Goal: Use online tool/utility: Utilize a website feature to perform a specific function

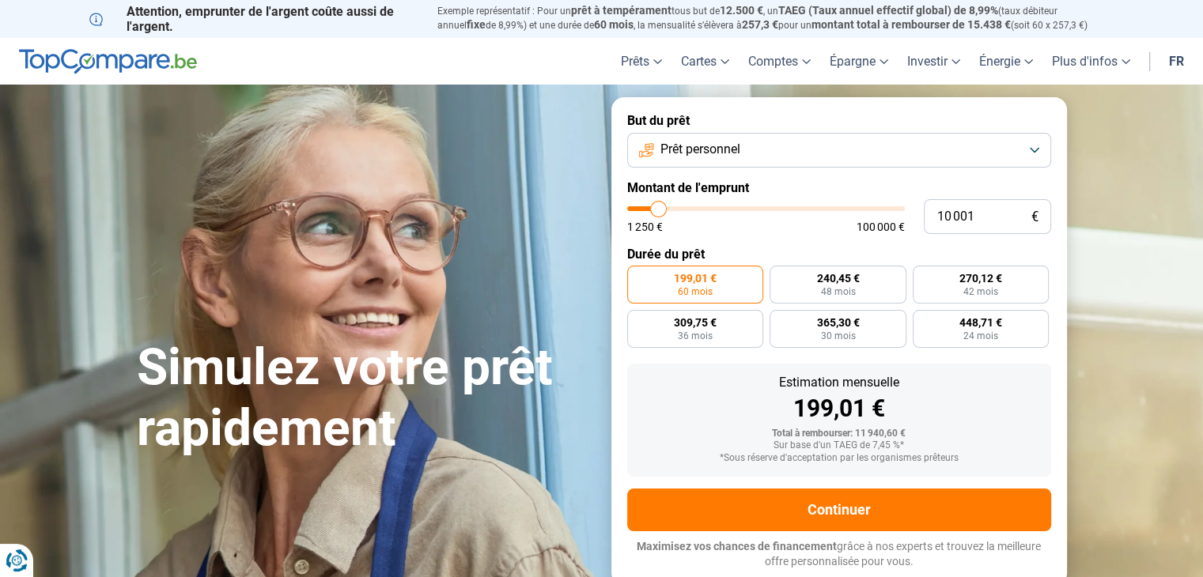
type input "8 250"
type input "8250"
type input "8 500"
type input "8500"
type input "8 750"
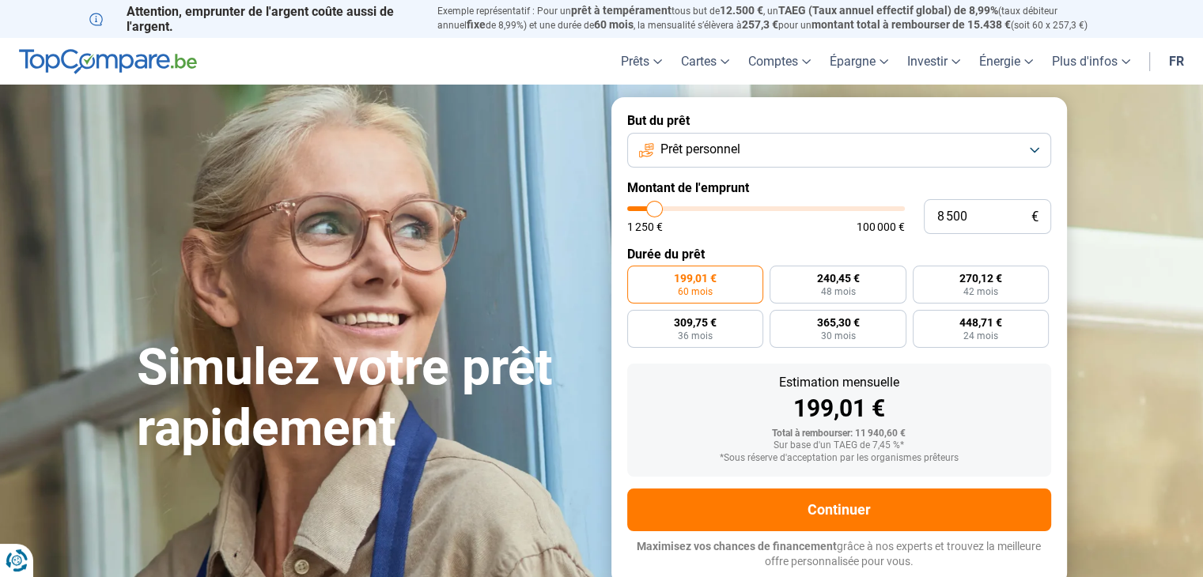
type input "8750"
type input "9 250"
type input "9250"
type input "9 500"
type input "9500"
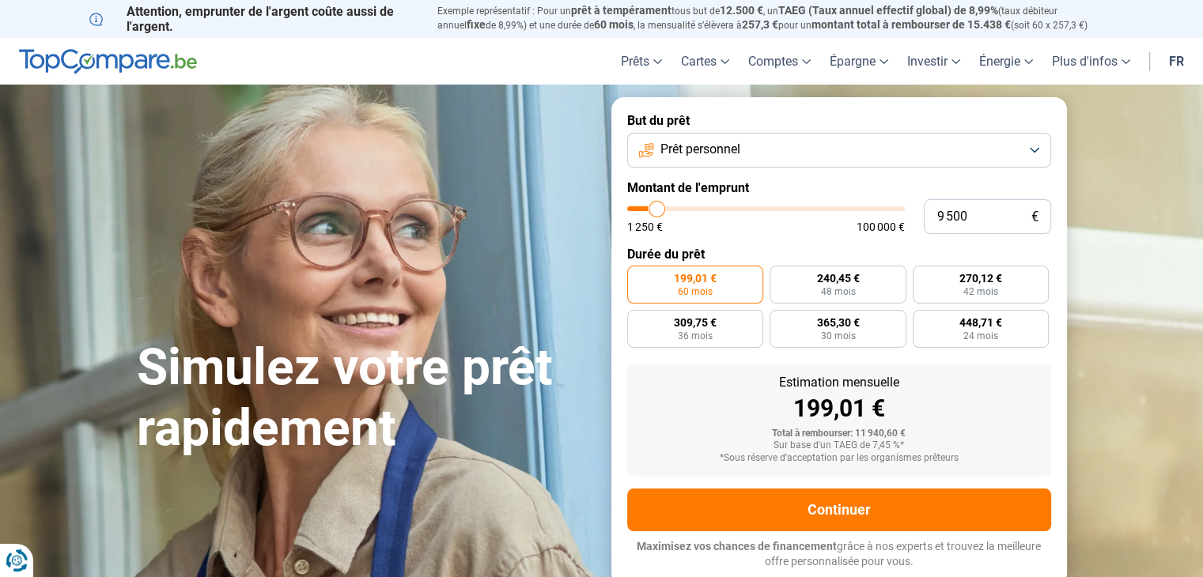
type input "10 250"
type input "10250"
type input "10 750"
type input "10750"
type input "11 500"
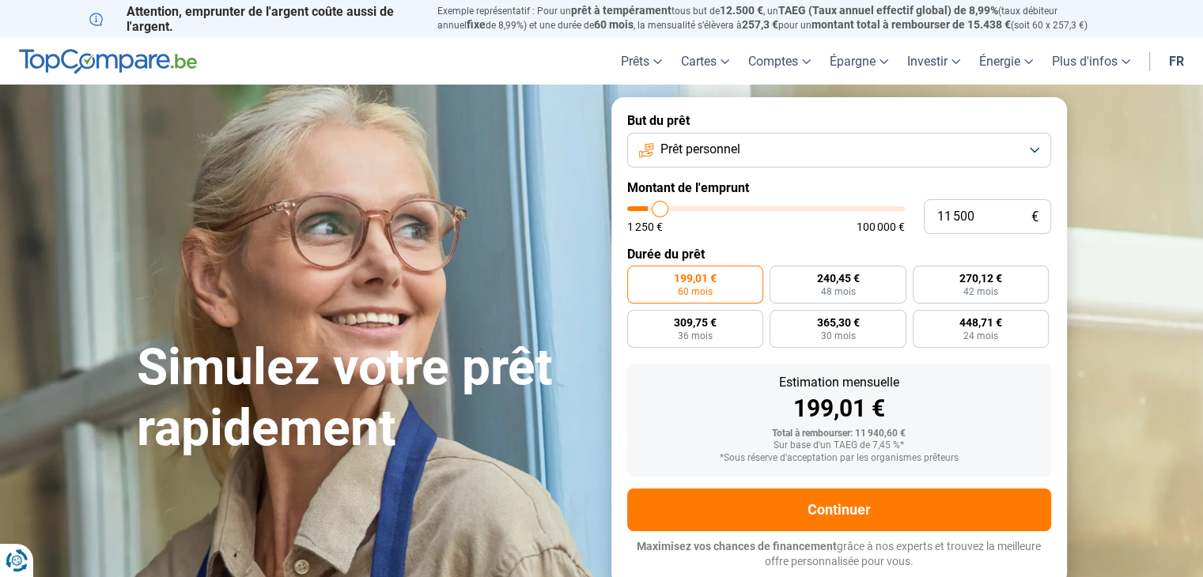
type input "11500"
type input "12 250"
type input "12250"
type input "12 500"
type input "12500"
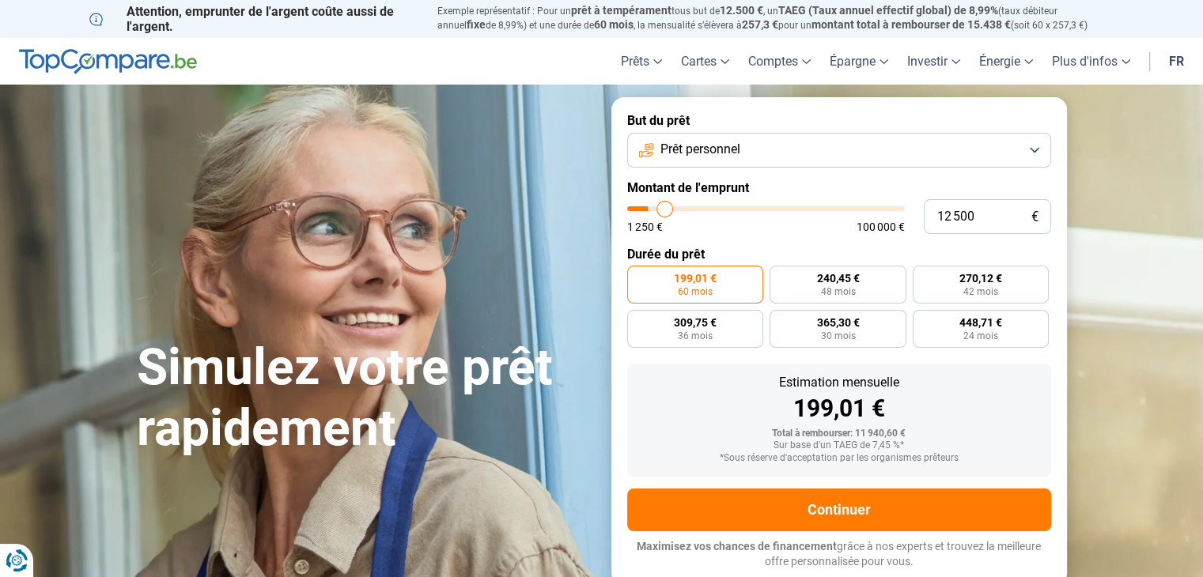
type input "13 000"
type input "13000"
type input "13 250"
type input "13250"
type input "14 250"
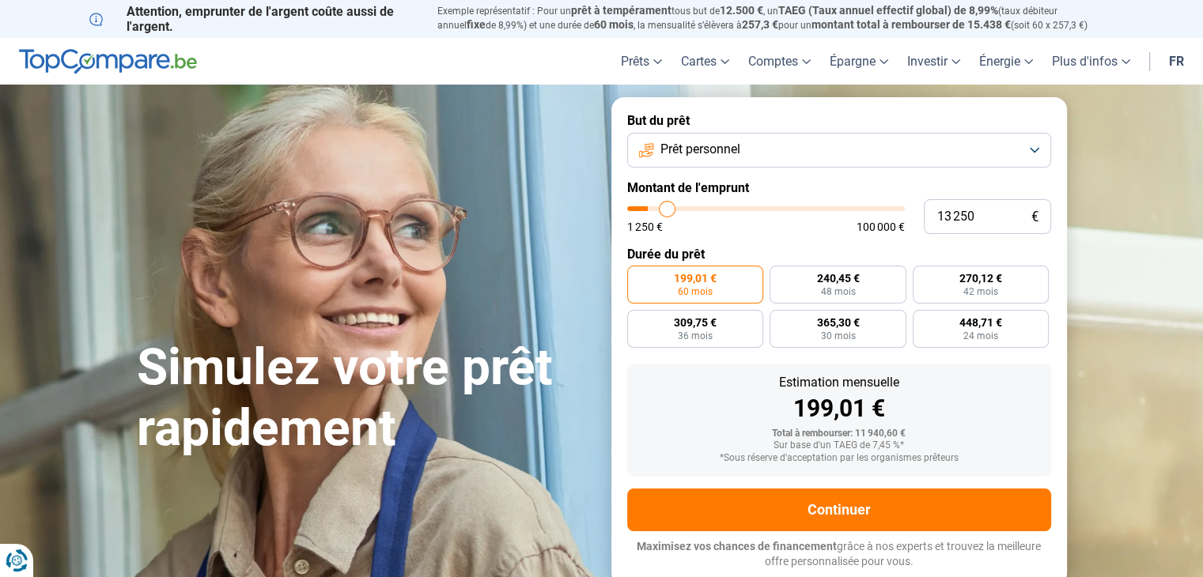
type input "14250"
type input "14 750"
type input "14750"
type input "15 500"
type input "15500"
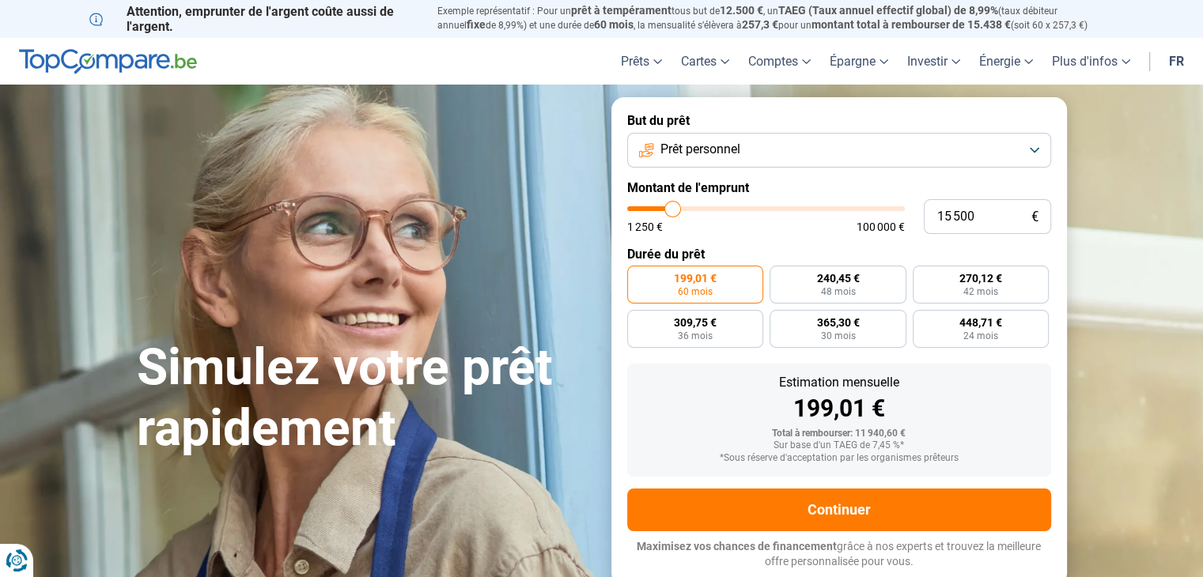
type input "16 750"
type input "16750"
type input "17 500"
type input "17500"
type input "18 000"
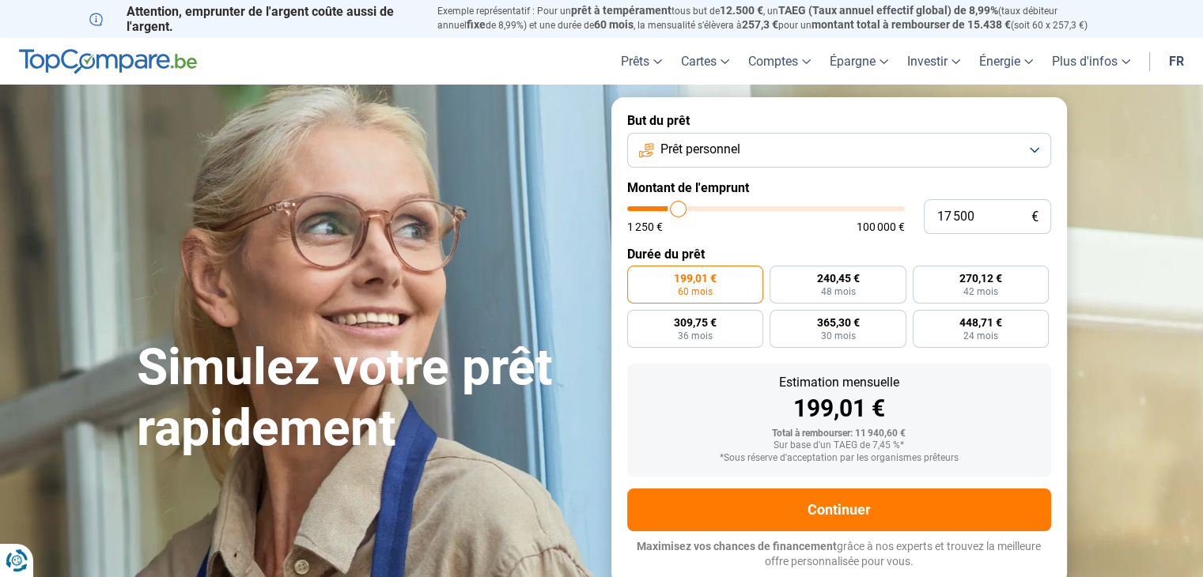
type input "18000"
type input "18 750"
type input "18750"
type input "19 250"
type input "19250"
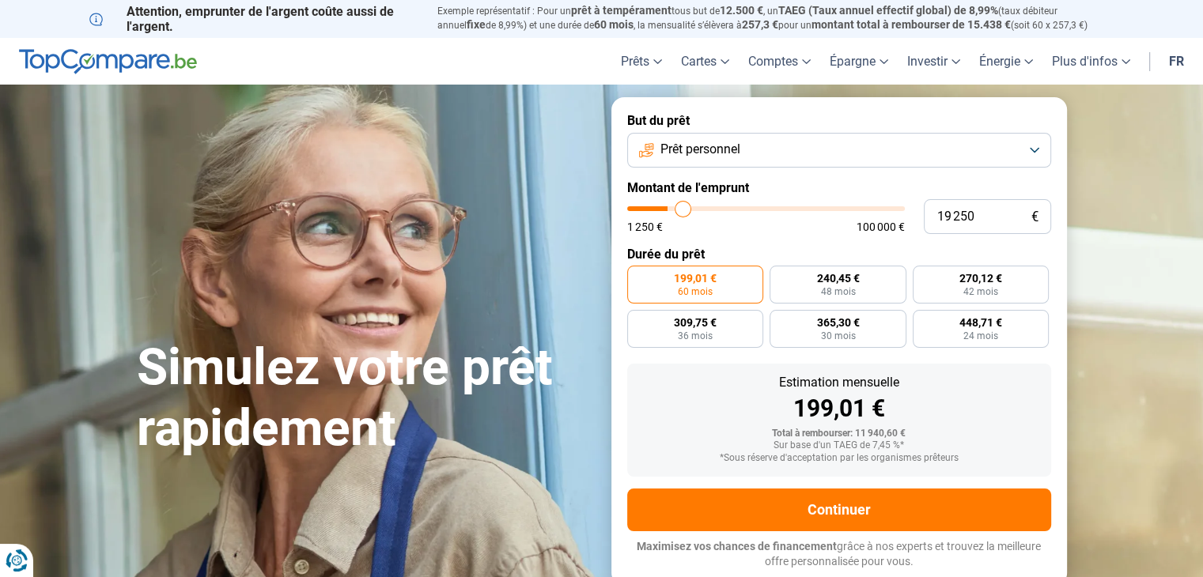
type input "19 750"
type input "19750"
type input "20 250"
type input "20250"
type input "20 750"
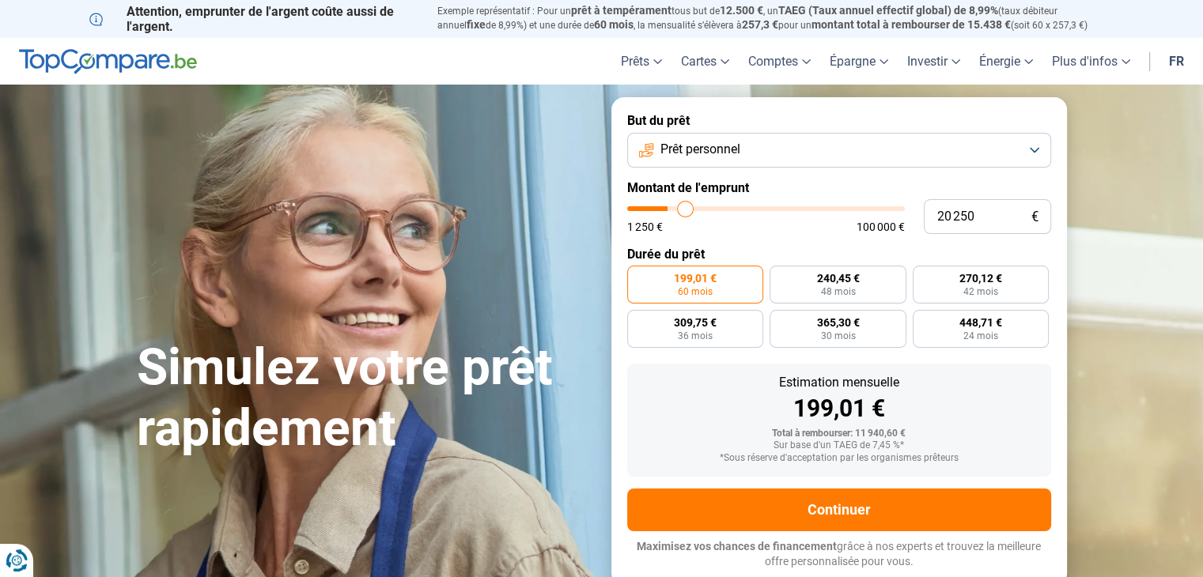
type input "20750"
type input "21 500"
type input "21500"
type input "22 000"
type input "22000"
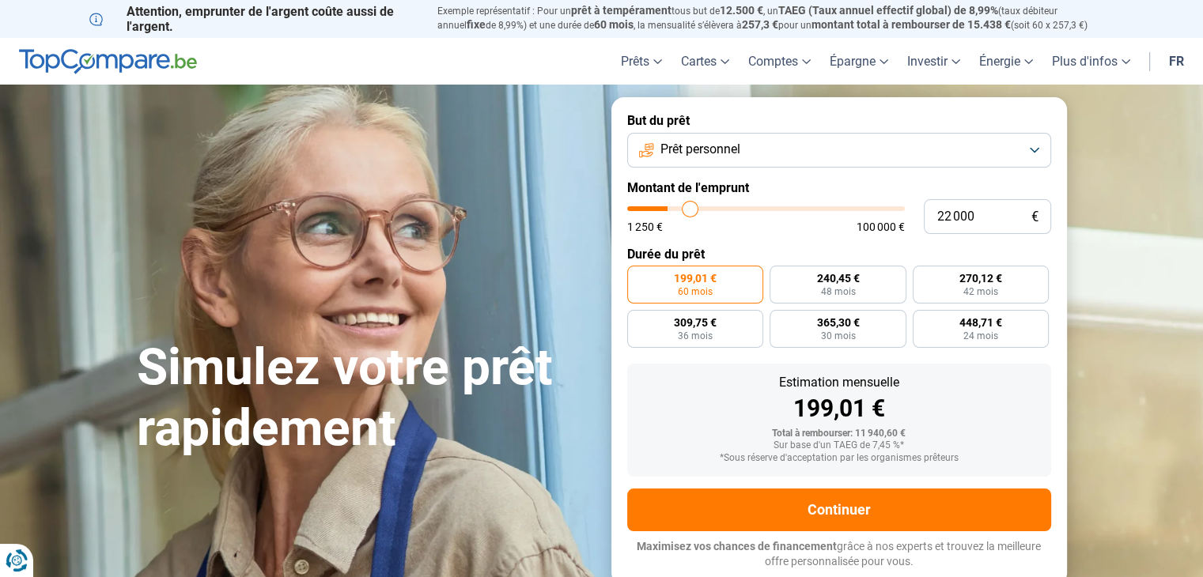
type input "22 250"
type input "22250"
type input "23 000"
type input "23000"
type input "23 750"
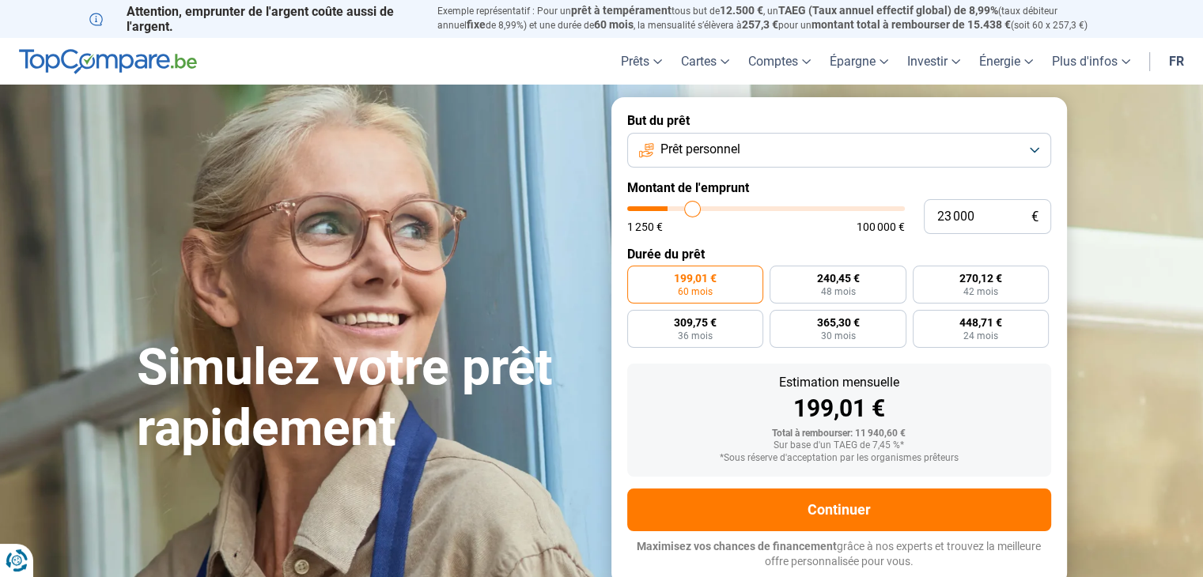
type input "23750"
type input "24 750"
type input "24750"
type input "25 250"
type input "25250"
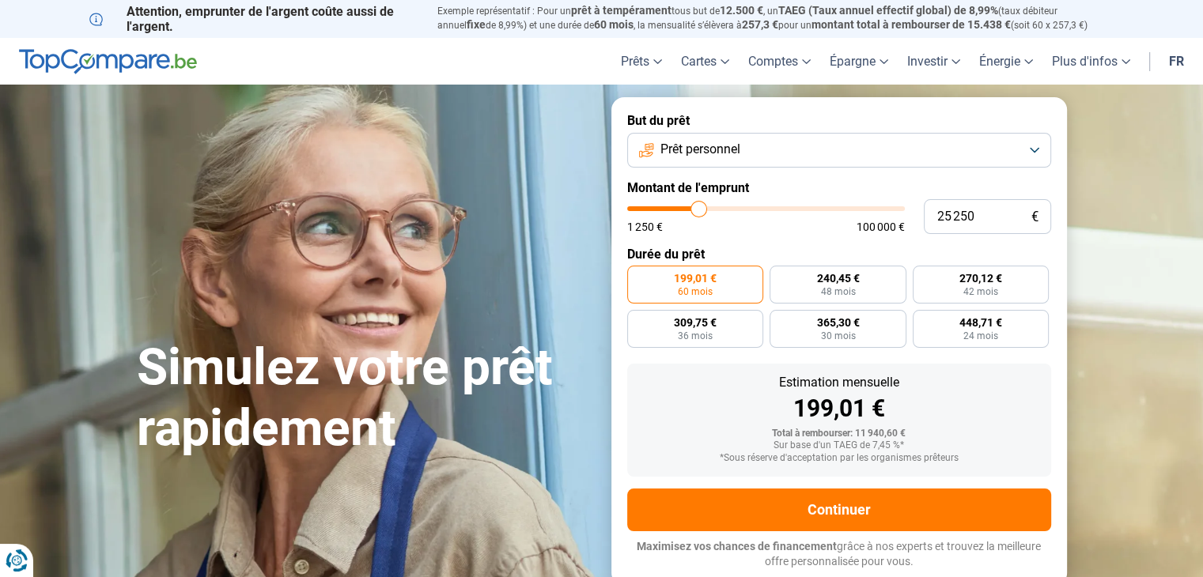
type input "26 750"
type input "26750"
type input "28 500"
type input "28500"
type input "29 500"
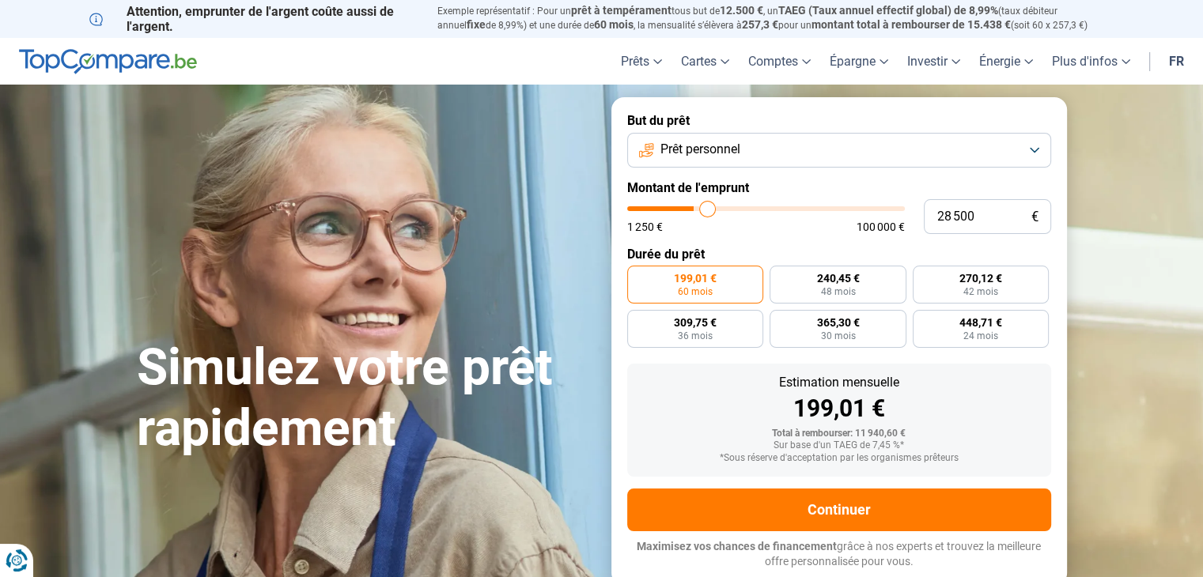
type input "29500"
type input "30 500"
type input "30500"
type input "31 750"
type input "31750"
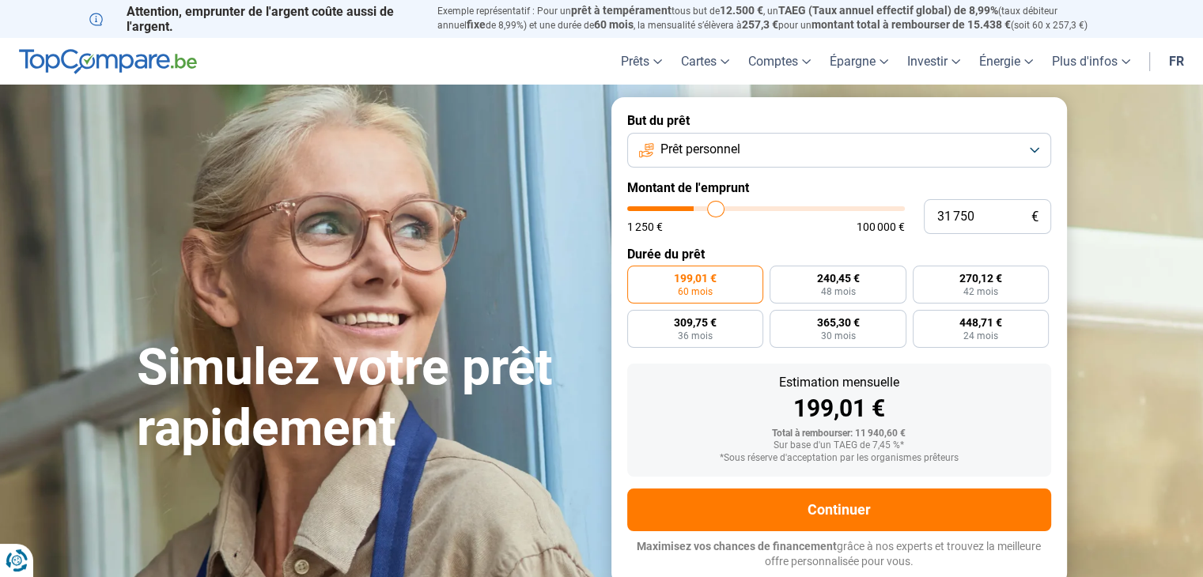
type input "33 000"
type input "33000"
type input "33 500"
type input "33500"
type input "34 250"
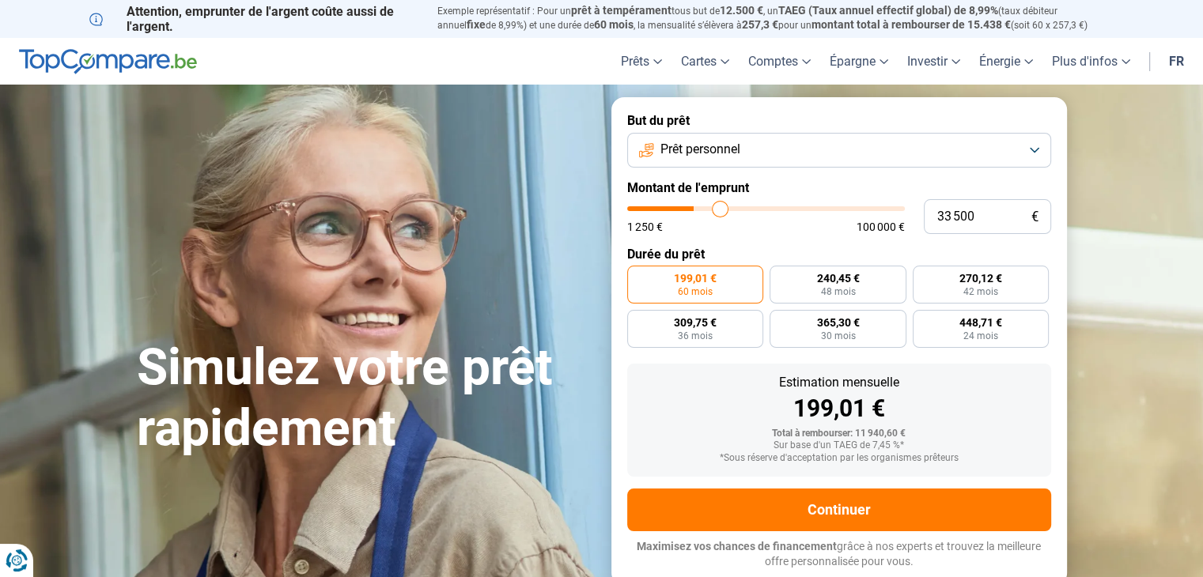
type input "34250"
type input "35 000"
type input "35000"
type input "35 500"
type input "35500"
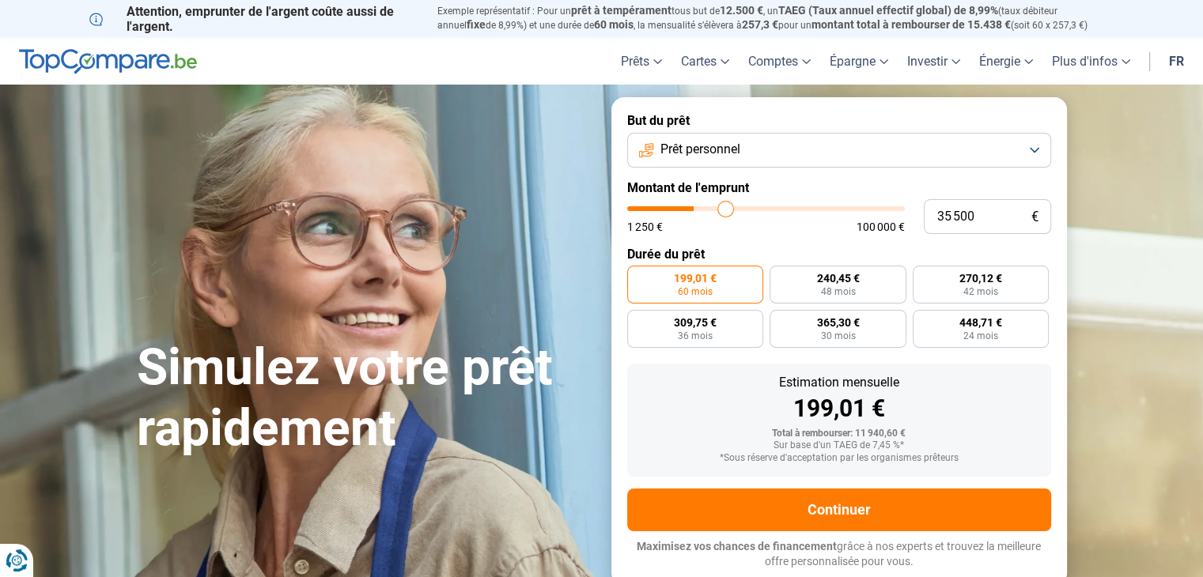
type input "35 750"
type input "35750"
type input "36 000"
type input "36000"
type input "36 250"
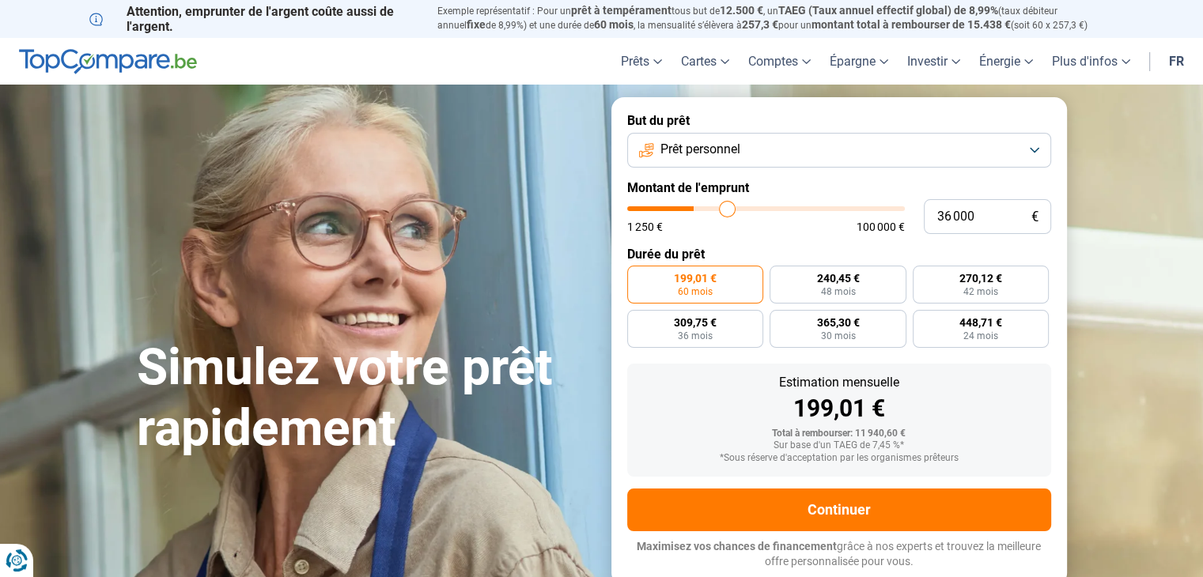
type input "36250"
type input "36 000"
type input "36000"
type input "35 750"
type input "35750"
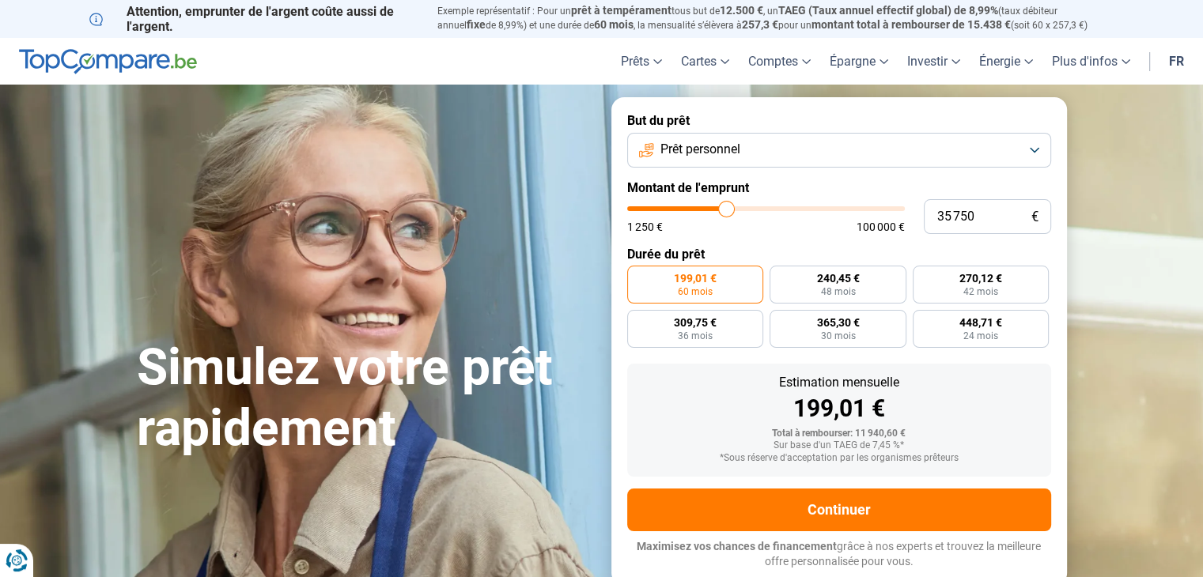
type input "35 250"
type input "35250"
type input "34 750"
type input "34750"
type input "34 500"
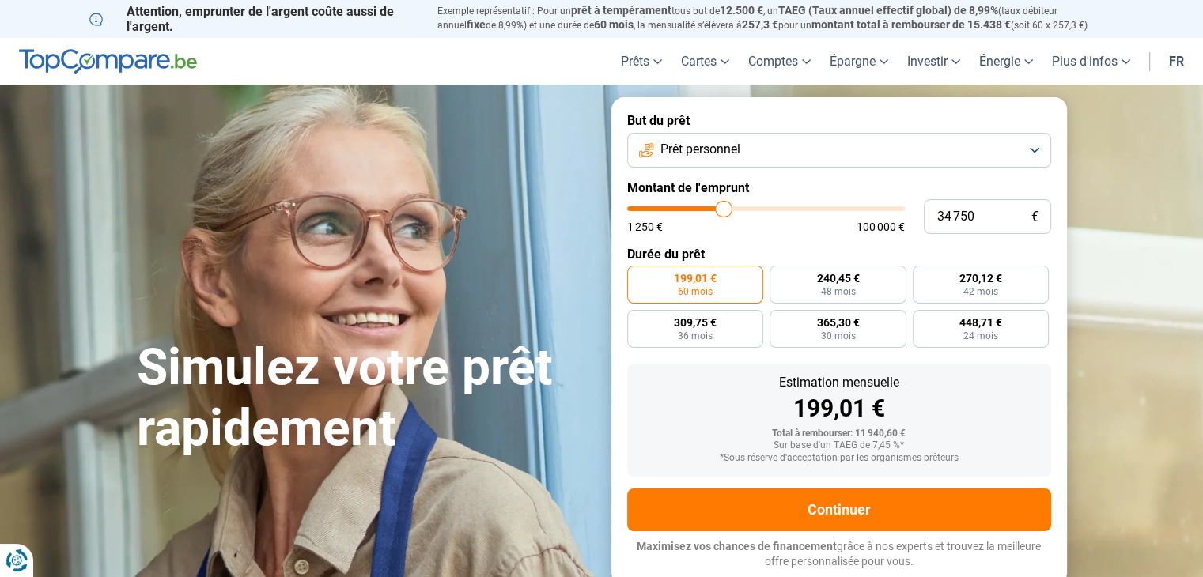
type input "34500"
type input "34 250"
type input "34250"
type input "34 000"
type input "34000"
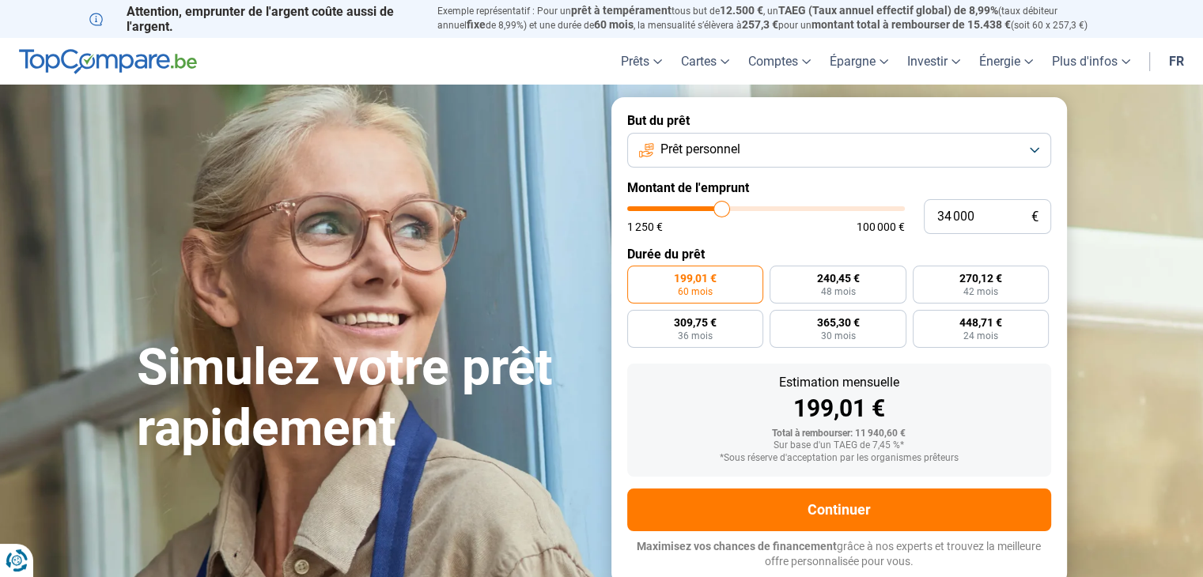
type input "33 750"
type input "33750"
type input "33 500"
type input "33500"
type input "33 250"
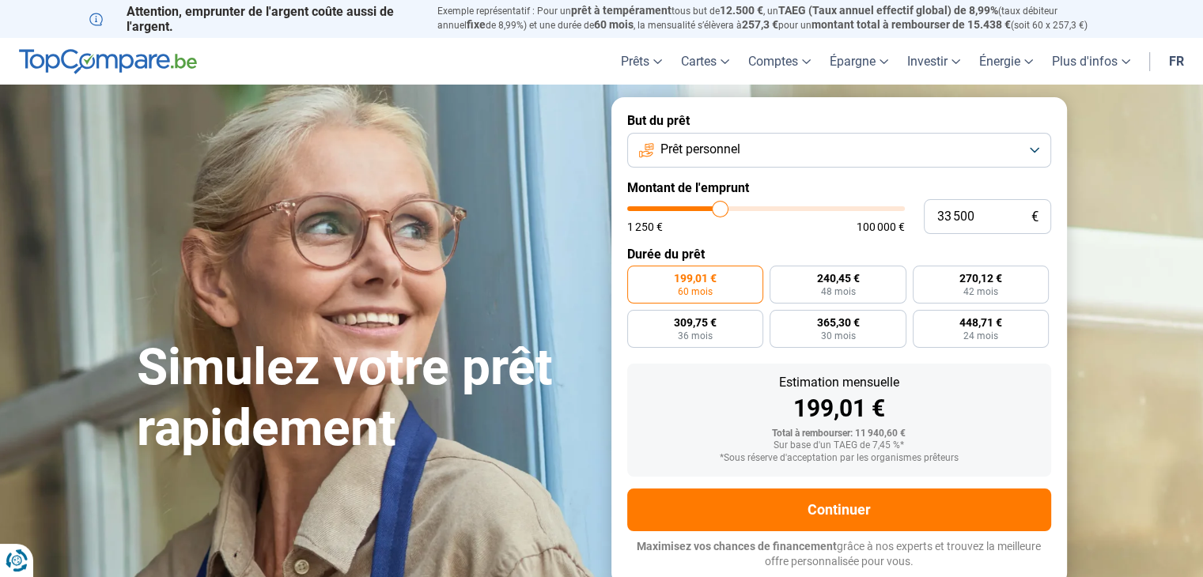
type input "33250"
type input "33 000"
type input "33000"
type input "32 750"
type input "32750"
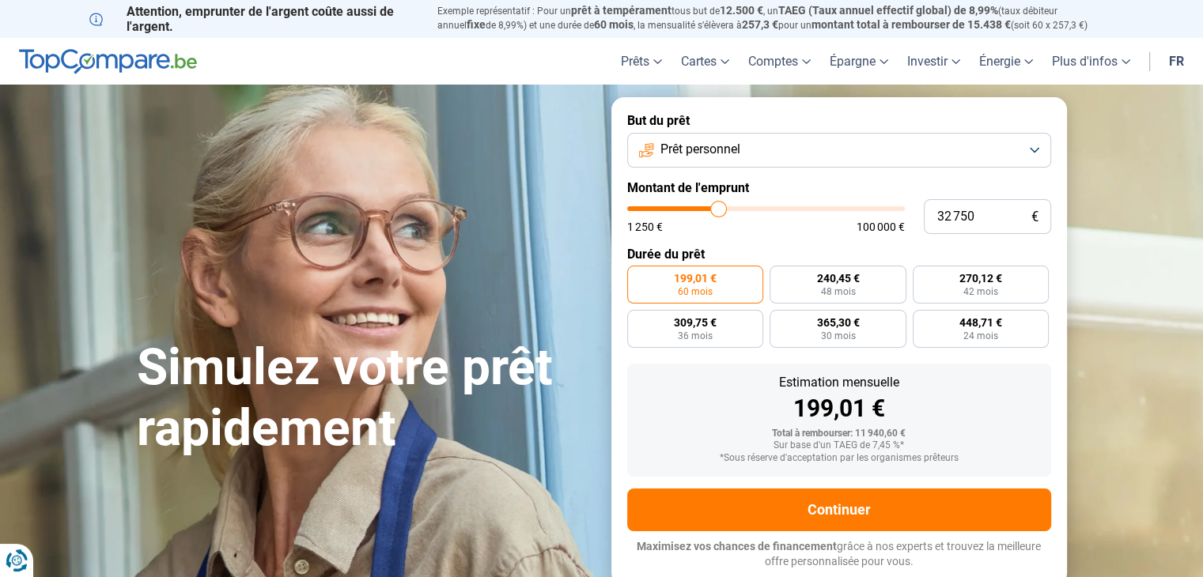
type input "32 500"
type input "32500"
type input "32 000"
type input "32000"
type input "31 750"
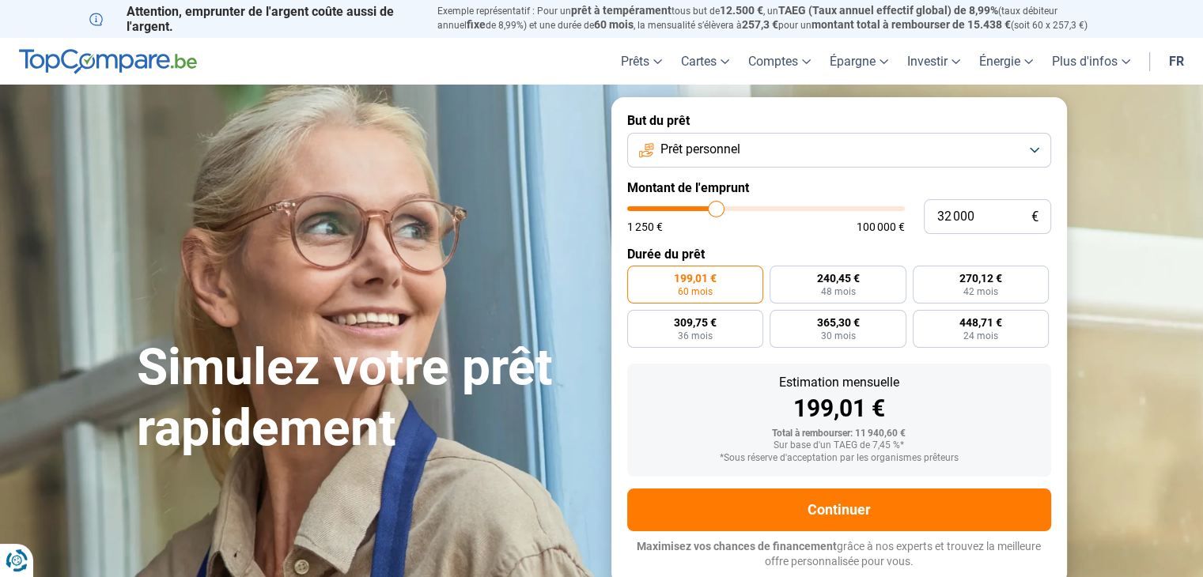
type input "31750"
type input "31 500"
type input "31500"
type input "31 250"
type input "31250"
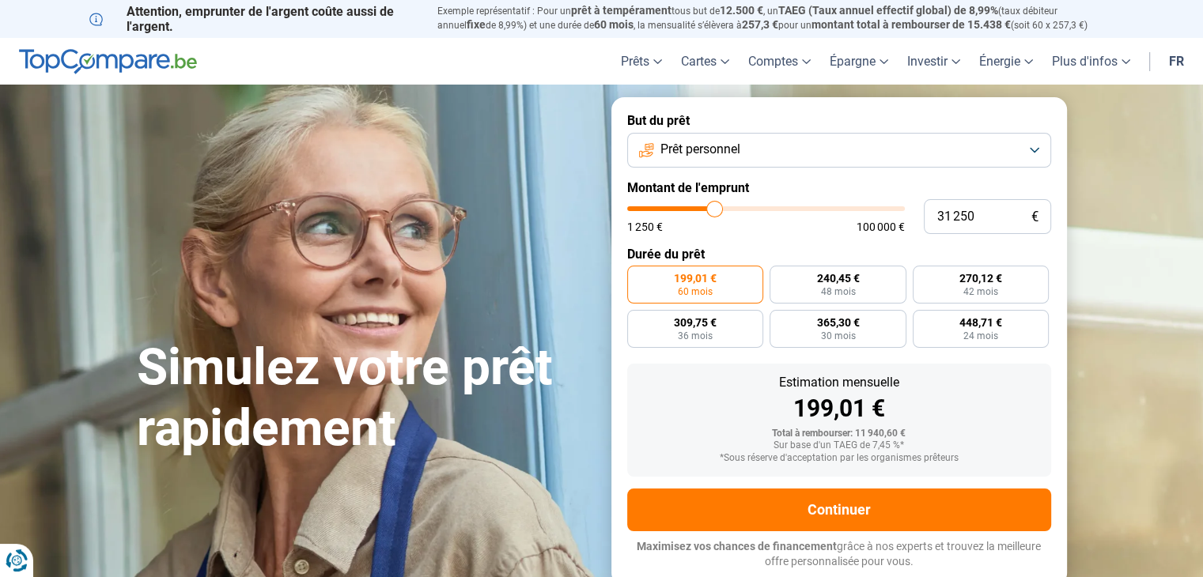
type input "31 000"
type input "31000"
type input "30 750"
type input "30750"
type input "30 500"
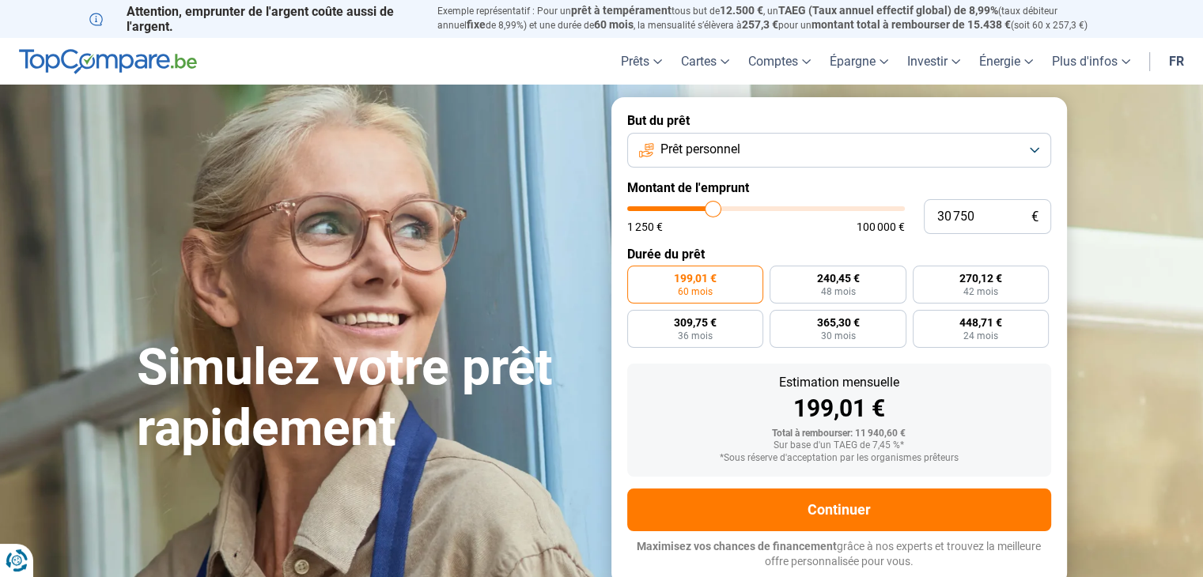
type input "30500"
type input "30 250"
type input "30250"
type input "29 750"
type input "29750"
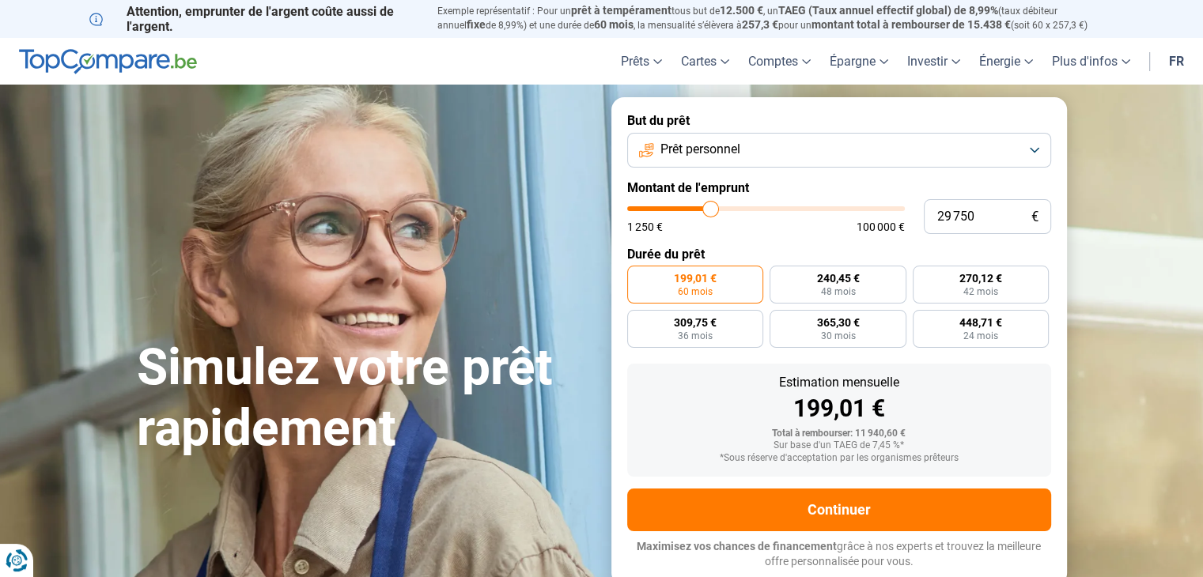
type input "29 250"
type input "29250"
type input "29 000"
type input "29000"
type input "28 500"
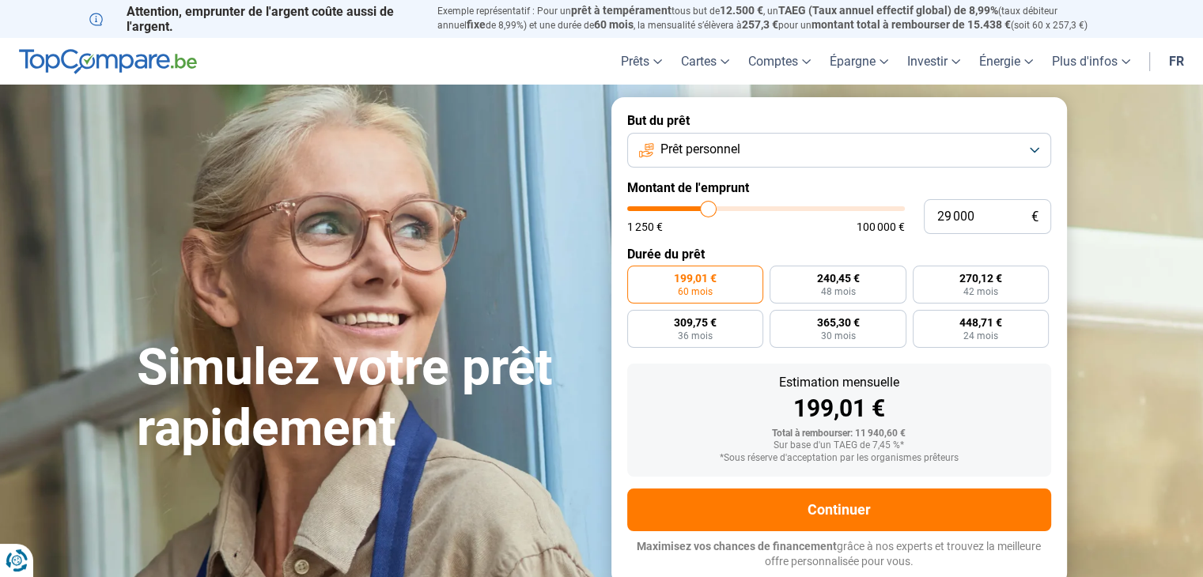
type input "28500"
type input "27 500"
type input "27500"
type input "27 000"
type input "27000"
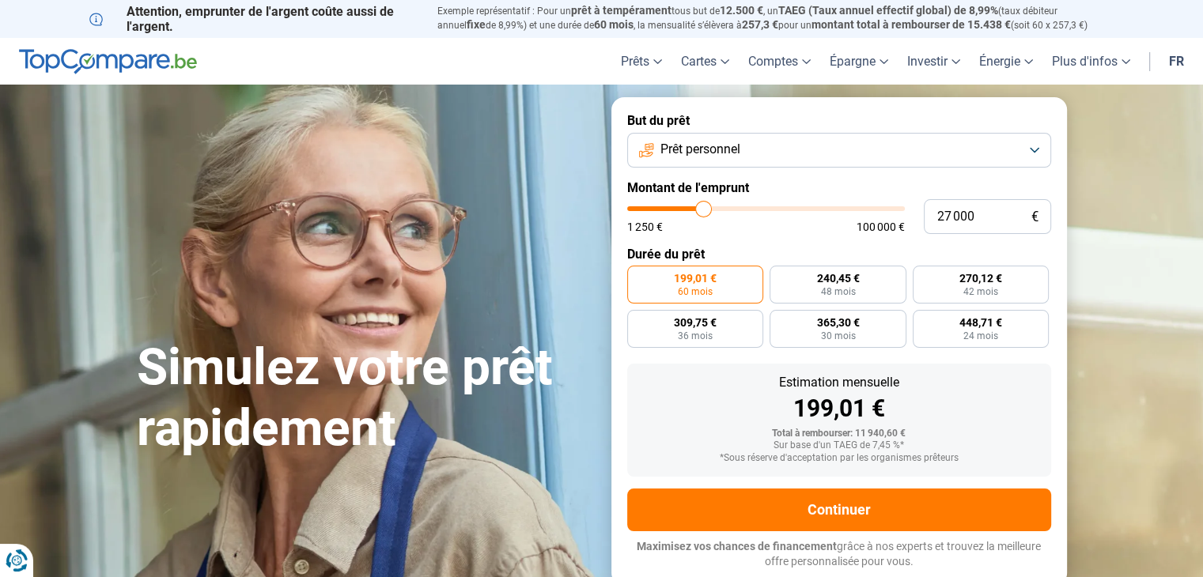
type input "26 750"
type input "26750"
type input "26 500"
type input "26500"
type input "26 000"
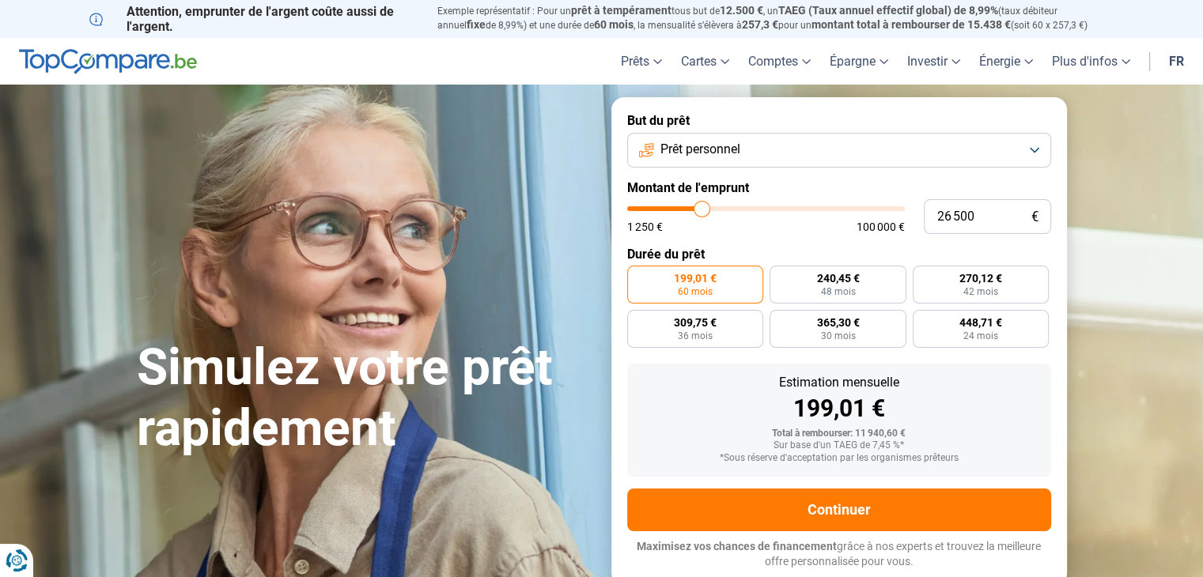
type input "26000"
type input "25 750"
type input "25750"
type input "25 500"
type input "25500"
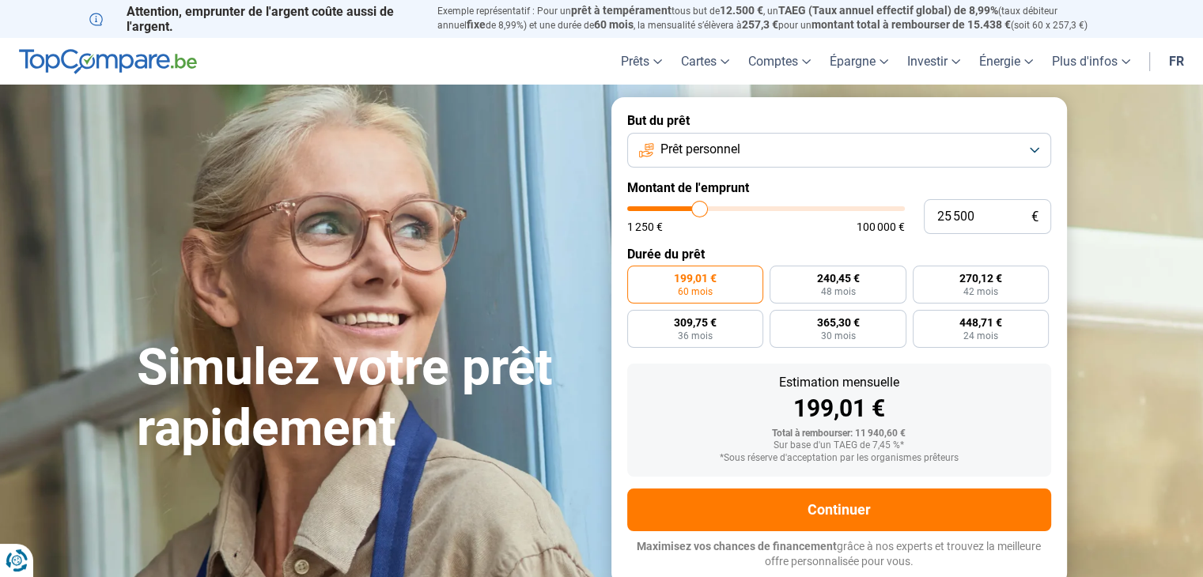
type input "25 250"
type input "25250"
type input "24 750"
type input "24750"
type input "24 250"
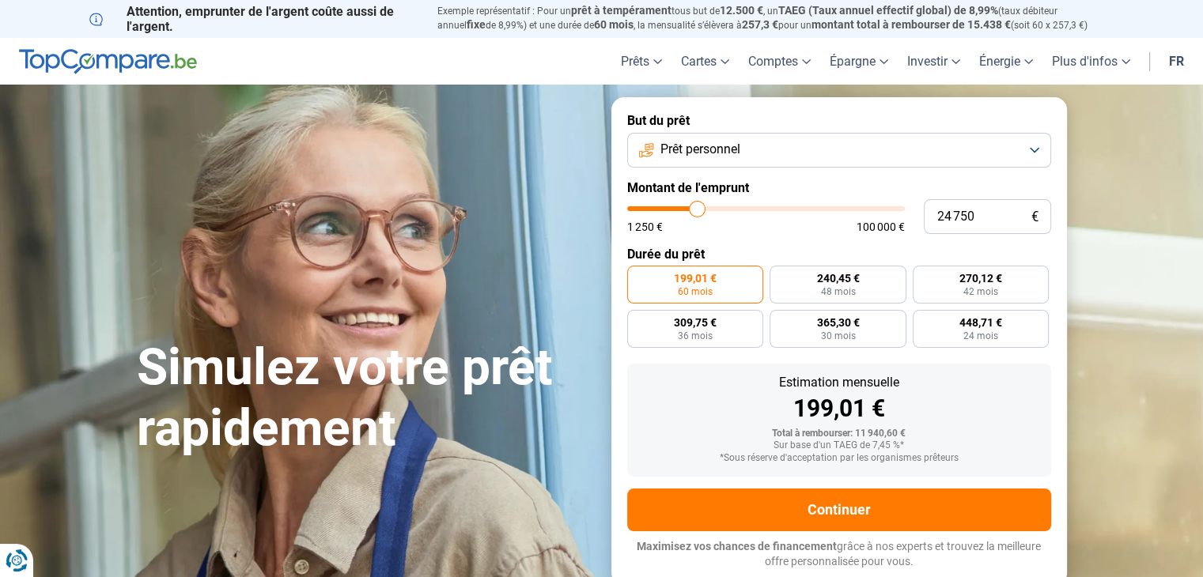
type input "24250"
type input "24 000"
type input "24000"
type input "23 750"
type input "23750"
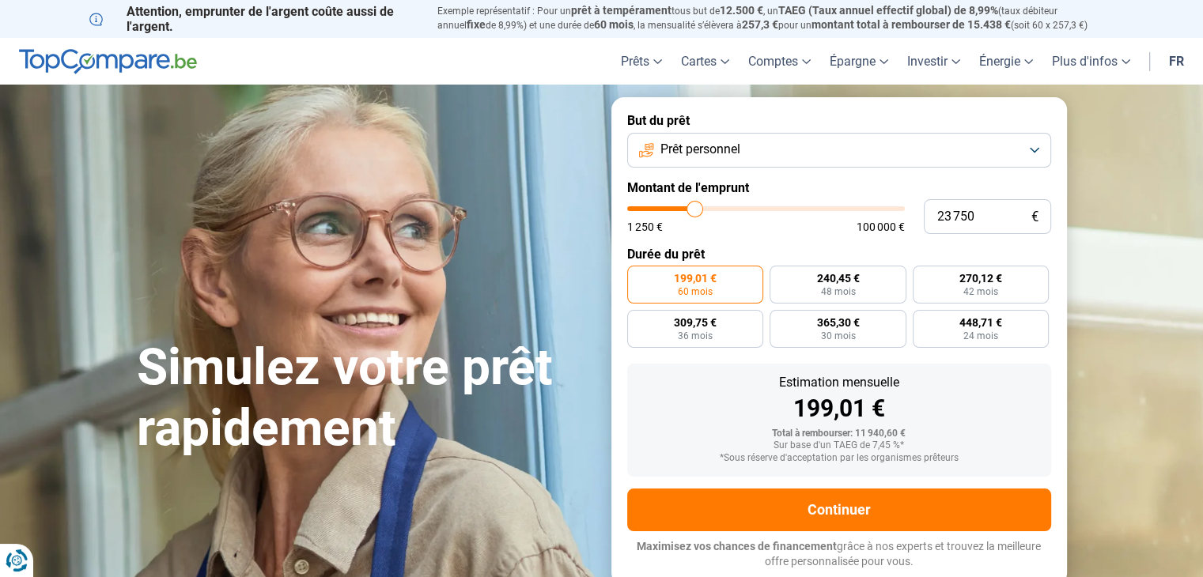
type input "23 500"
type input "23500"
type input "23 250"
type input "23250"
type input "22 750"
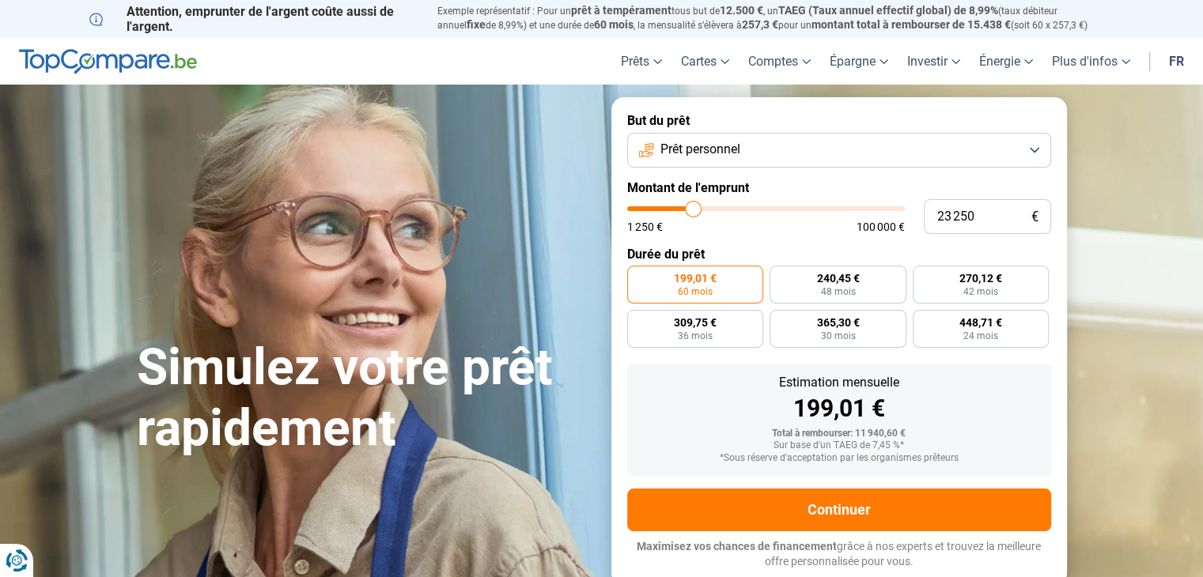
type input "22750"
type input "22 500"
type input "22500"
type input "22 250"
type input "22250"
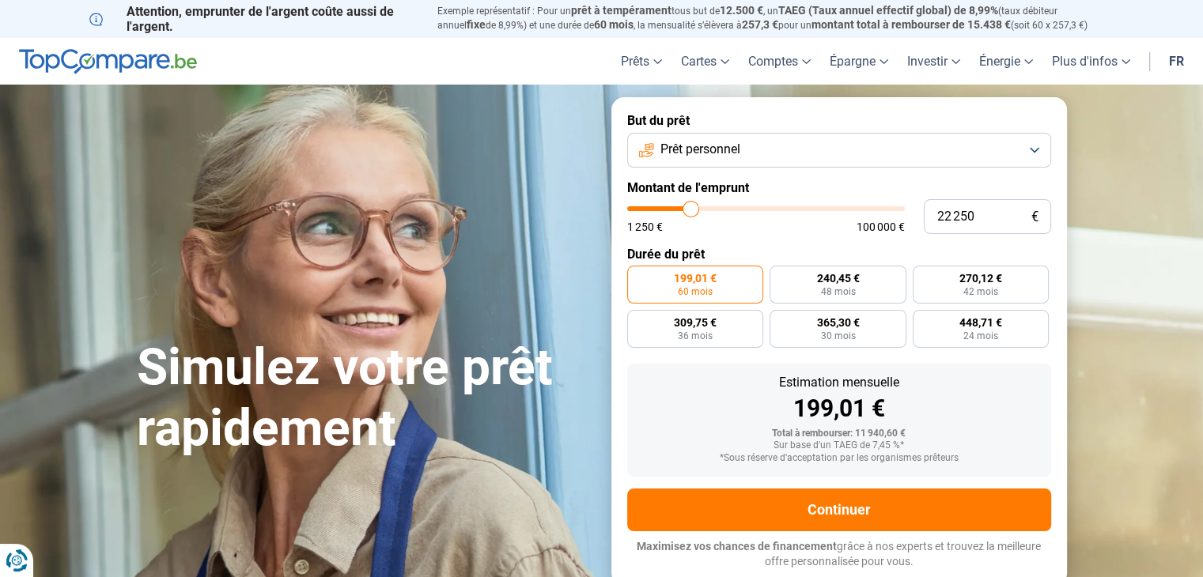
type input "22 000"
type input "22000"
type input "21 750"
type input "21750"
type input "21 250"
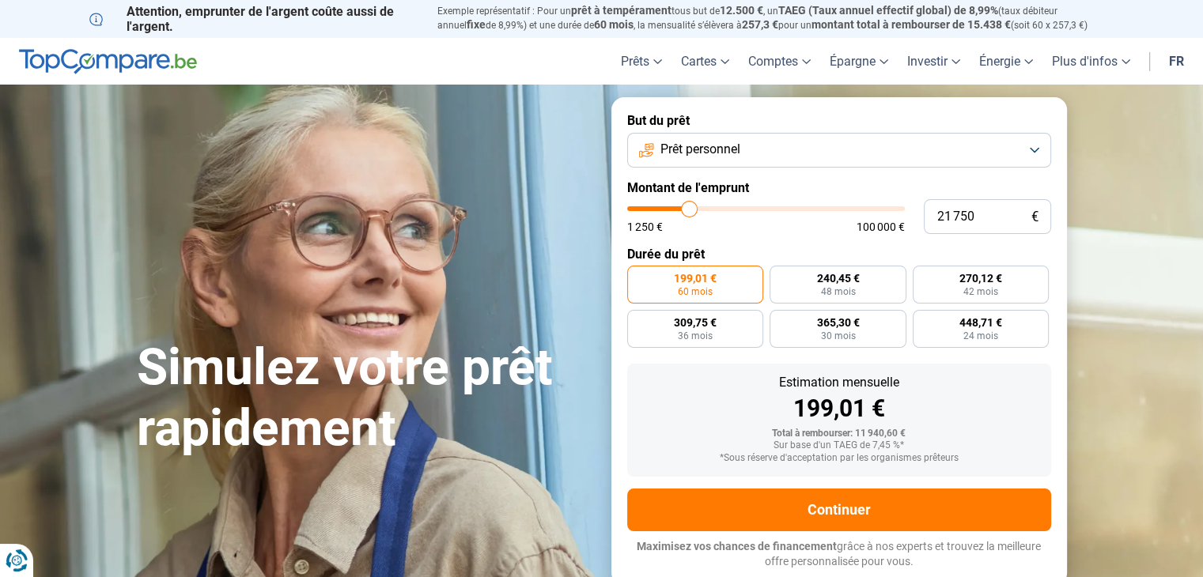
type input "21250"
type input "21 000"
type input "21000"
type input "20 750"
type input "20750"
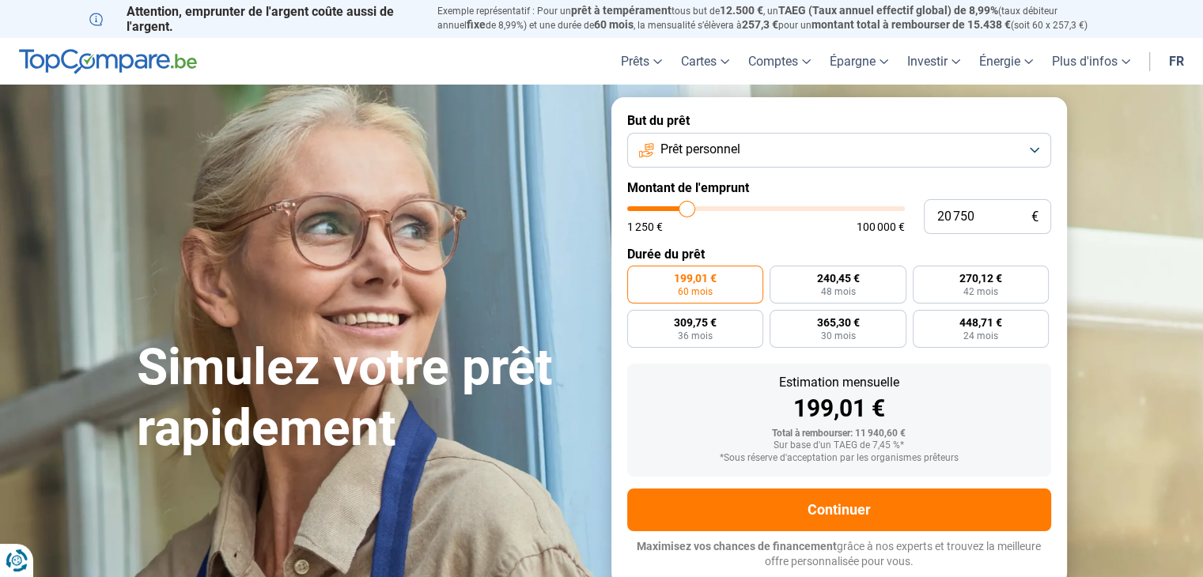
type input "20 500"
type input "20500"
type input "20 250"
type input "20250"
type input "20 000"
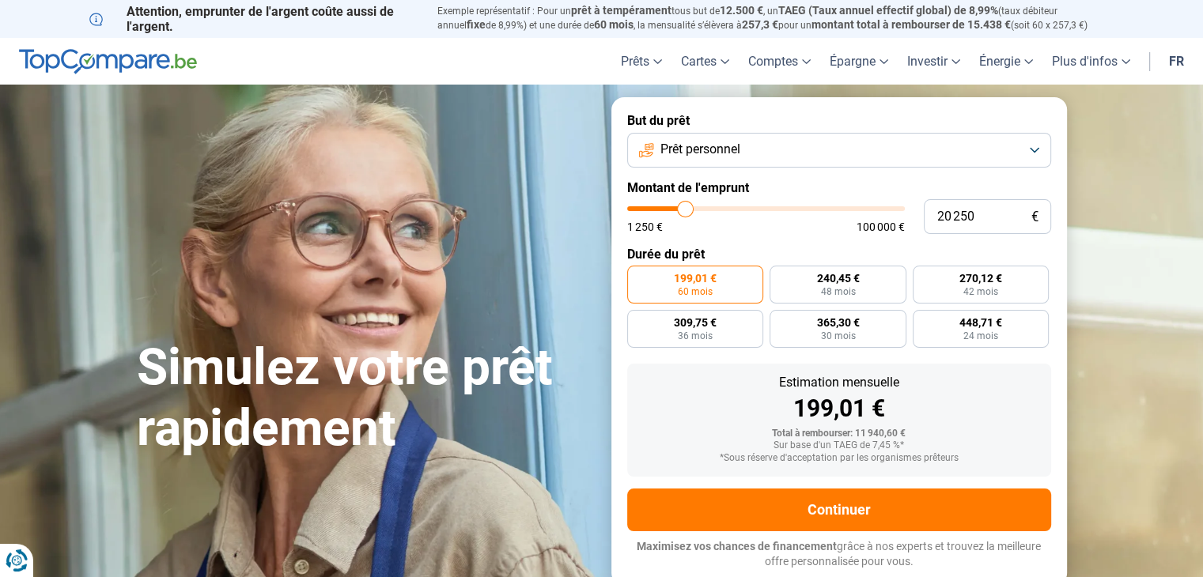
type input "20000"
type input "19 500"
type input "19500"
type input "19 000"
type input "19000"
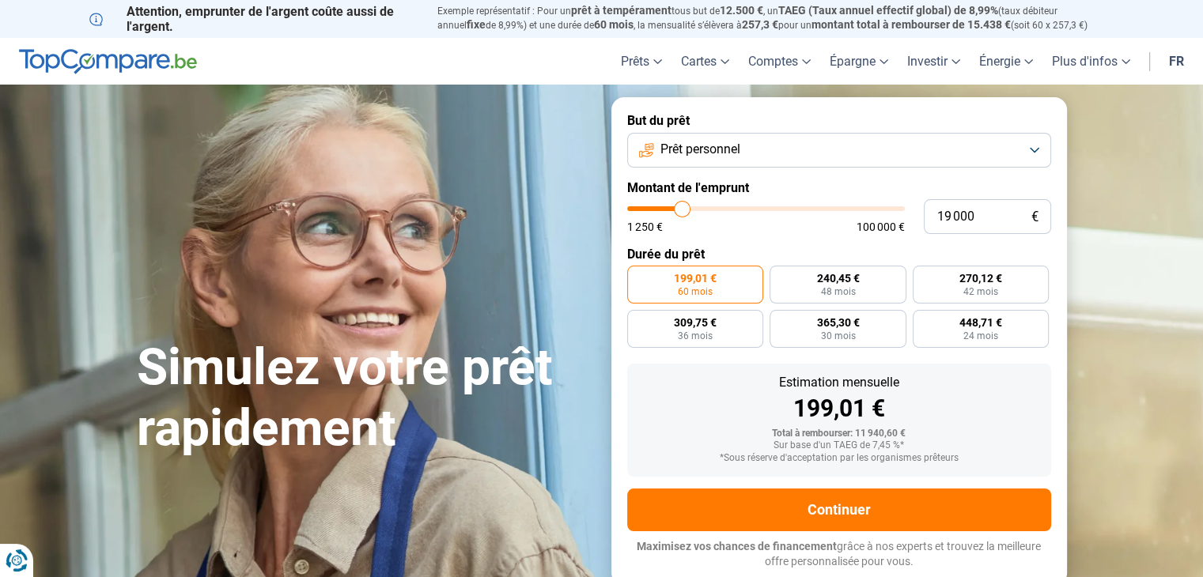
type input "18 750"
type input "18750"
type input "18 500"
type input "18500"
type input "18 250"
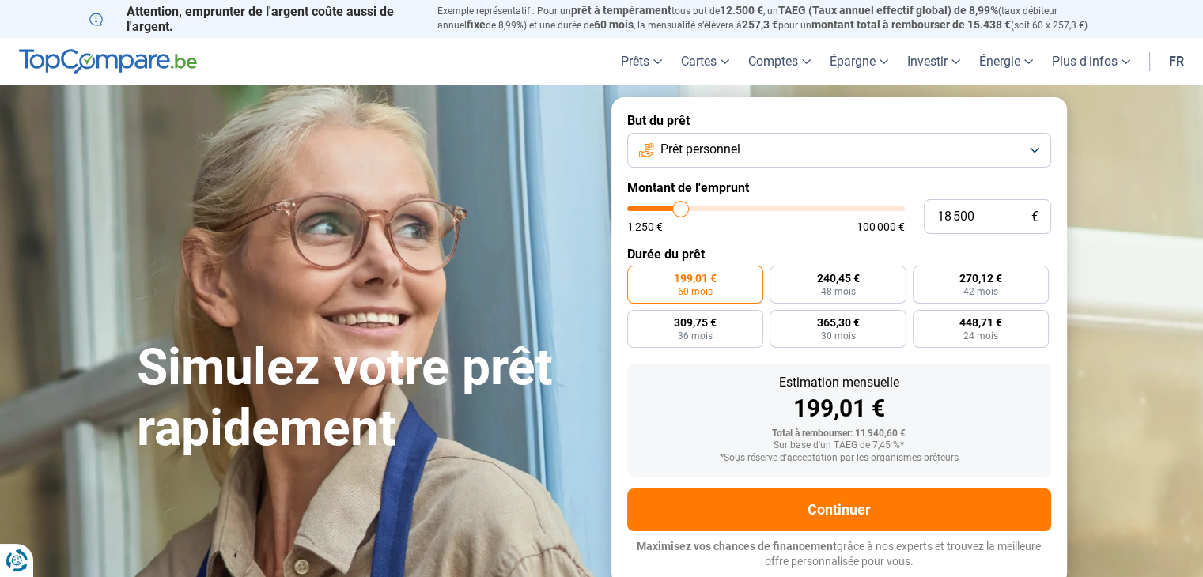
type input "18250"
type input "18 000"
type input "18000"
type input "17 750"
type input "17750"
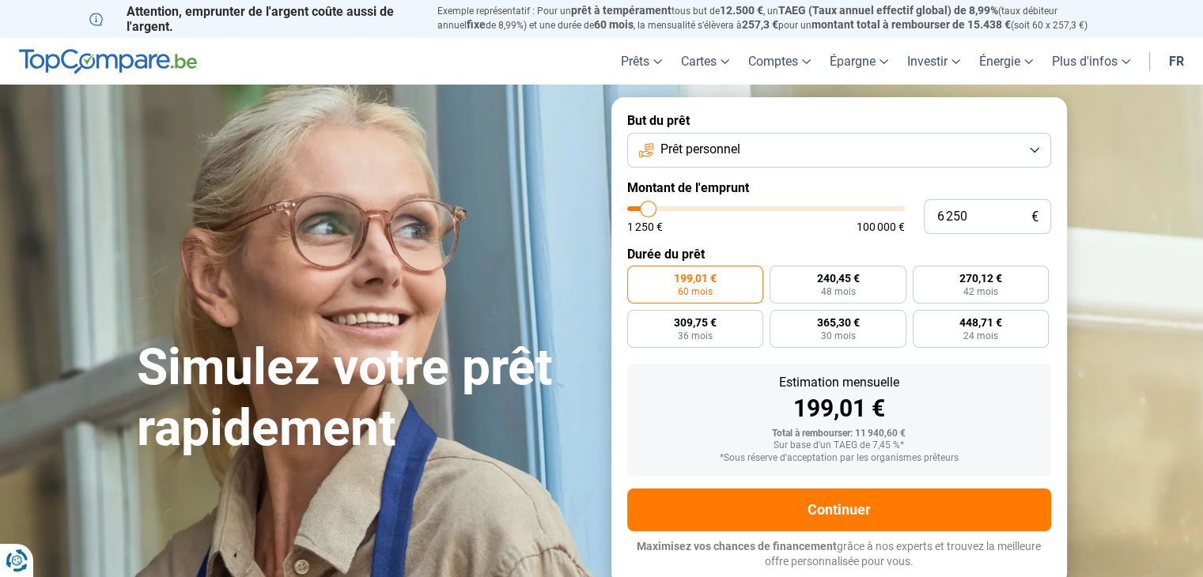
click at [648, 211] on input "range" at bounding box center [766, 208] width 278 height 5
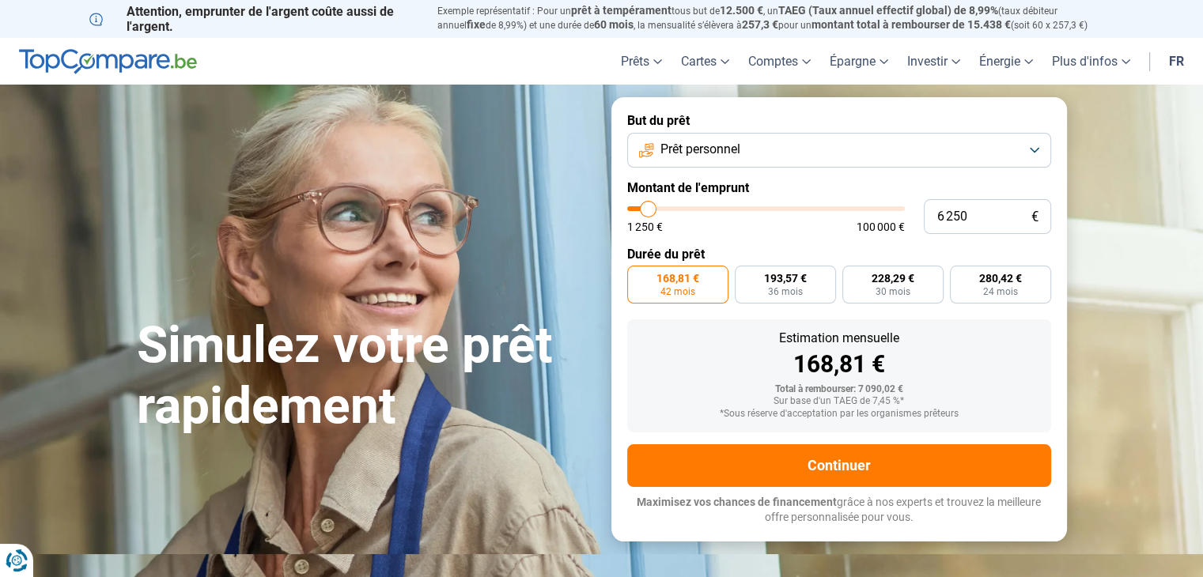
click at [519, 173] on div "Simulez votre prêt rapidement But du prêt Prêt personnel Montant de l'emprunt 6…" at bounding box center [601, 319] width 949 height 444
